Goal: Transaction & Acquisition: Purchase product/service

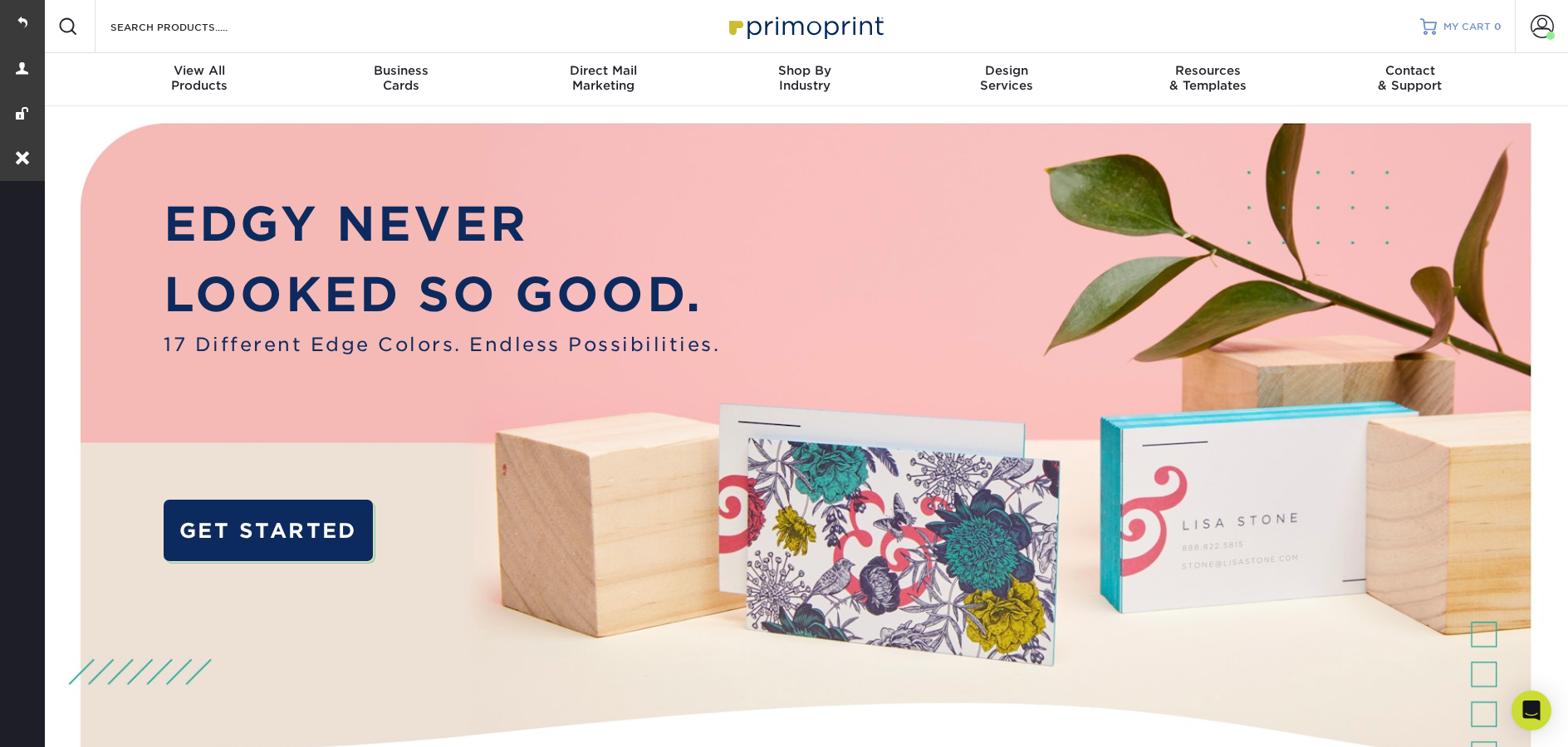
click at [1477, 31] on span "MY CART" at bounding box center [1467, 26] width 48 height 14
